Goal: Task Accomplishment & Management: Use online tool/utility

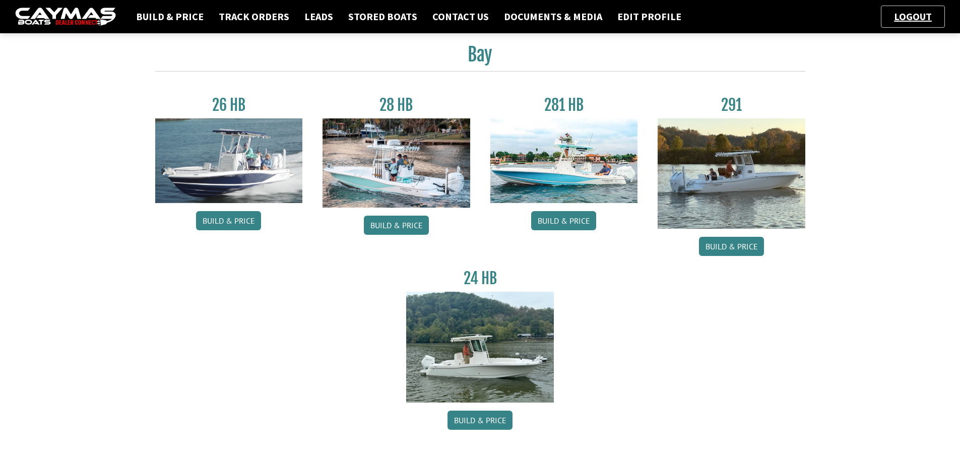
scroll to position [50, 0]
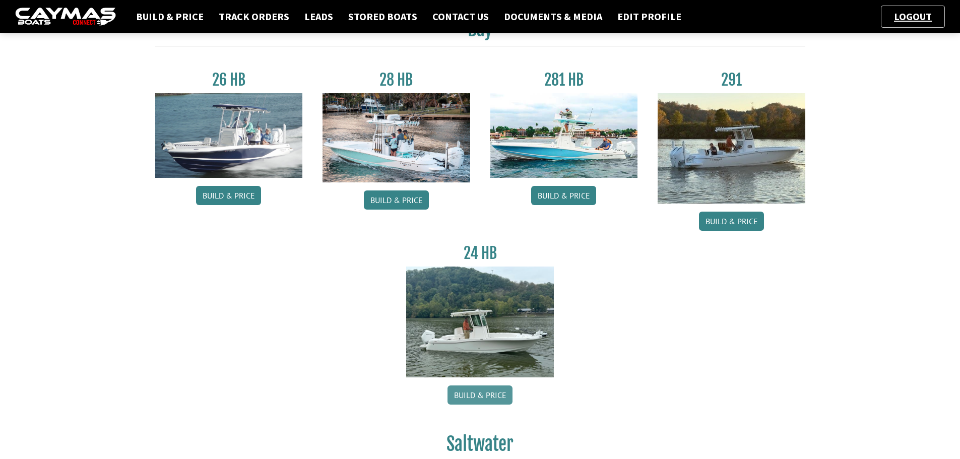
click at [479, 396] on link "Build & Price" at bounding box center [480, 395] width 65 height 19
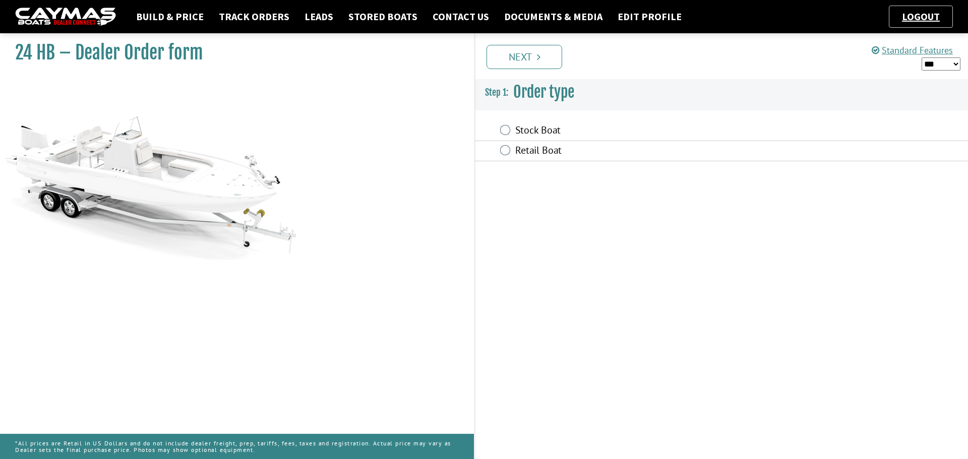
click at [512, 136] on div "Stock Boat" at bounding box center [721, 131] width 493 height 20
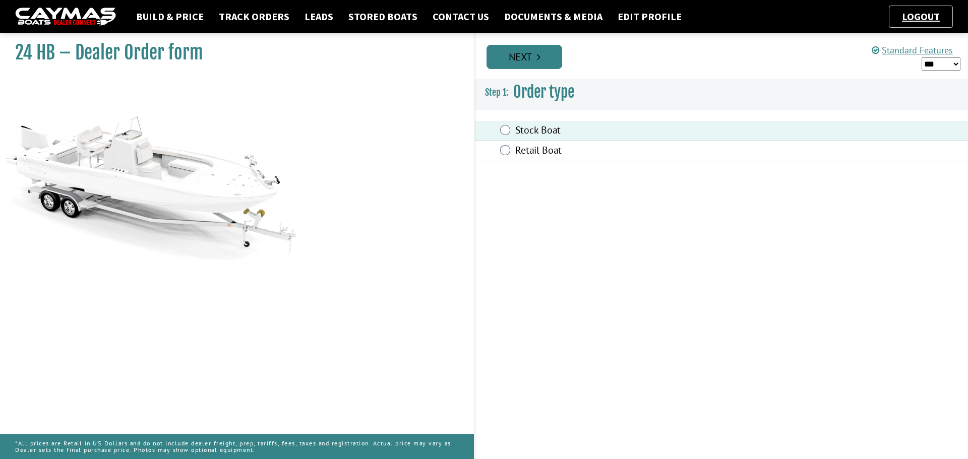
click at [537, 58] on icon "Pagination" at bounding box center [539, 57] width 4 height 10
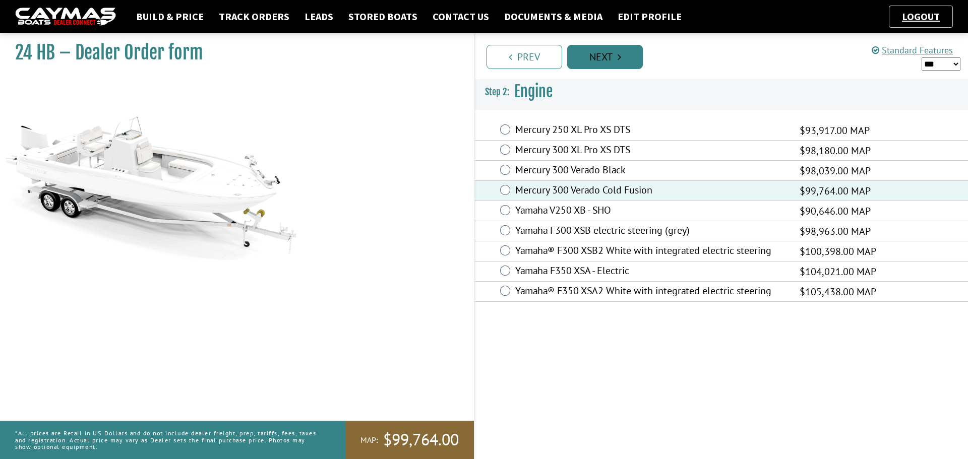
click at [610, 67] on link "Next" at bounding box center [605, 57] width 76 height 24
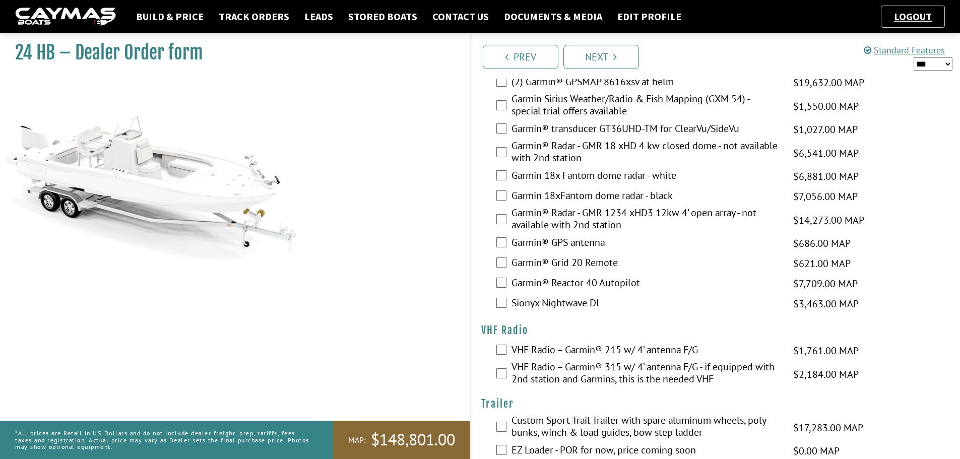
scroll to position [2214, 0]
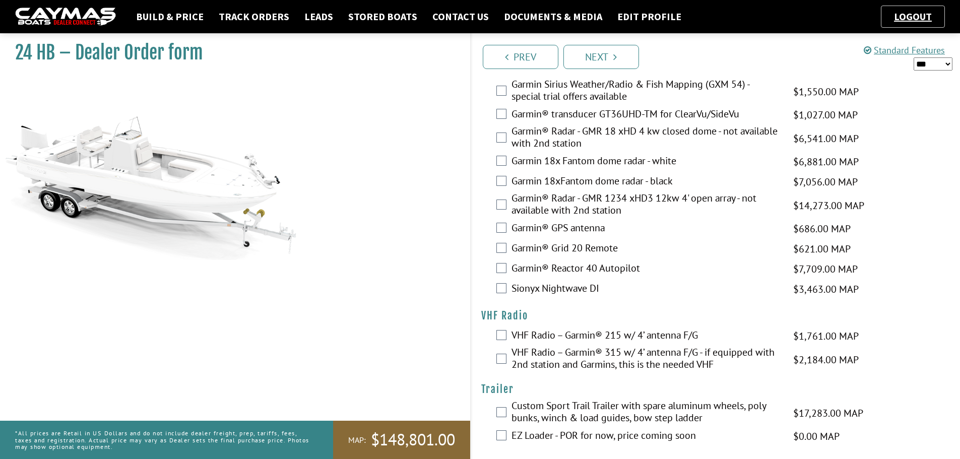
click at [927, 65] on select "*** ****** ******" at bounding box center [933, 63] width 39 height 13
select select "*"
click at [914, 57] on select "*** ****** ******" at bounding box center [933, 63] width 39 height 13
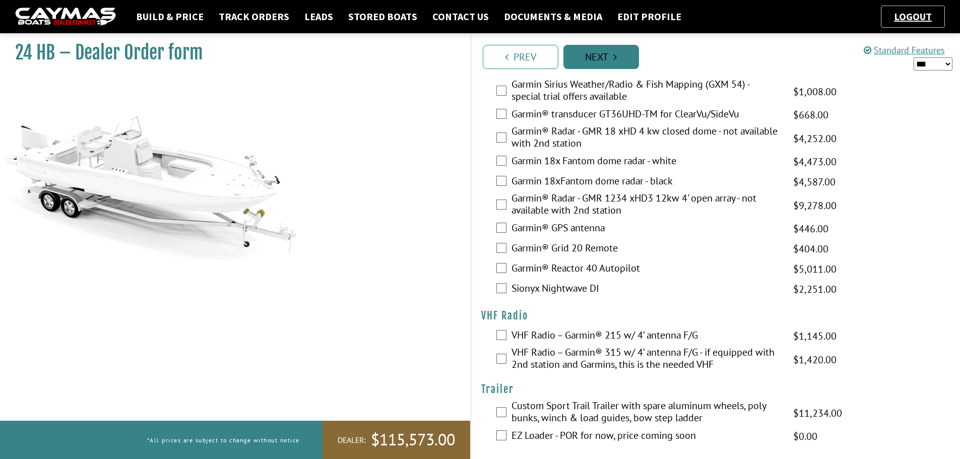
click at [598, 65] on link "Next" at bounding box center [601, 57] width 76 height 24
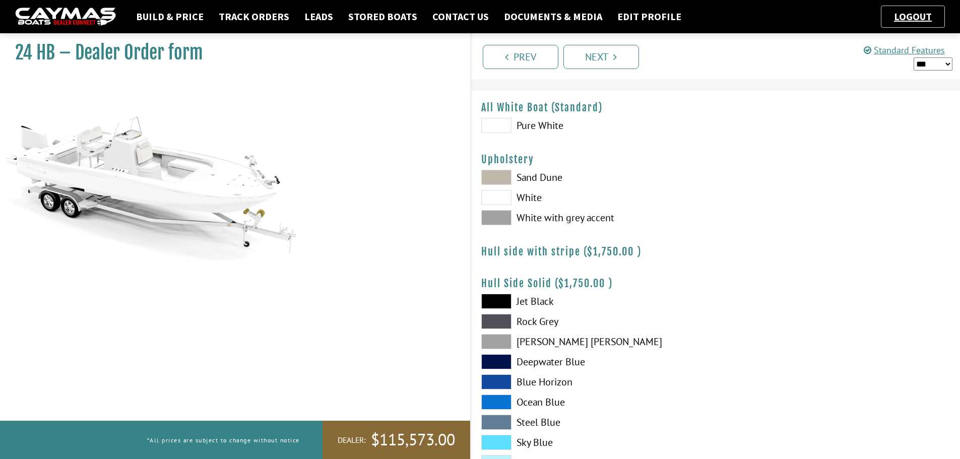
scroll to position [0, 0]
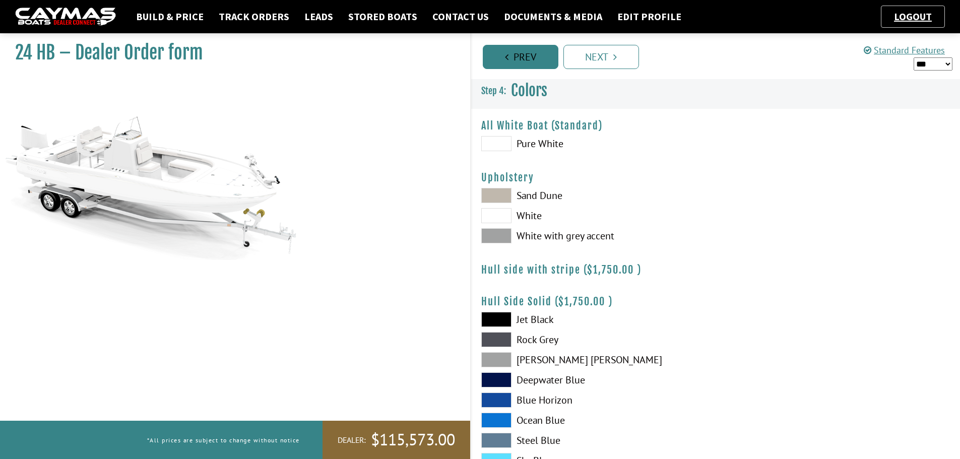
click at [514, 64] on link "Prev" at bounding box center [521, 57] width 76 height 24
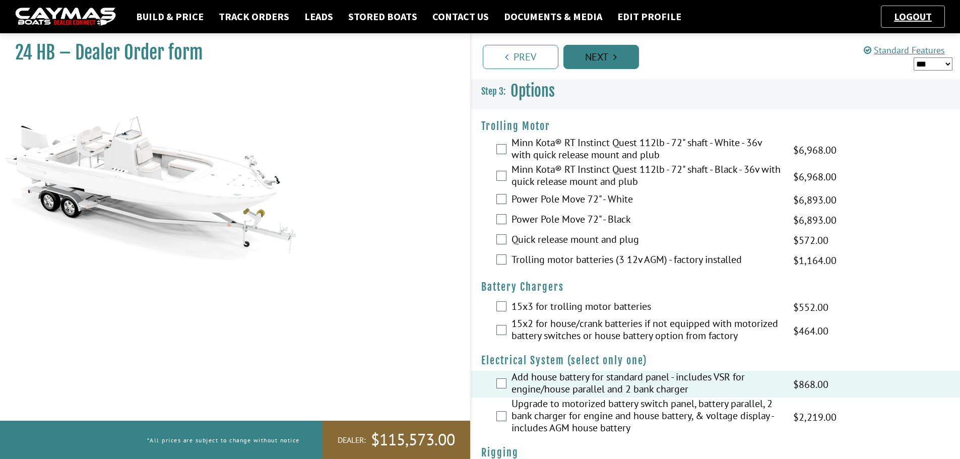
click at [570, 54] on link "Next" at bounding box center [601, 57] width 76 height 24
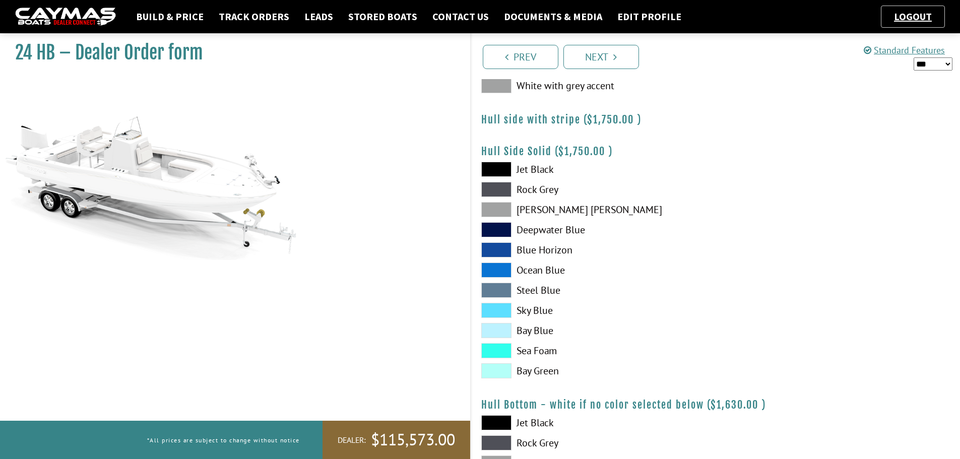
scroll to position [151, 0]
click at [498, 333] on span at bounding box center [496, 329] width 30 height 15
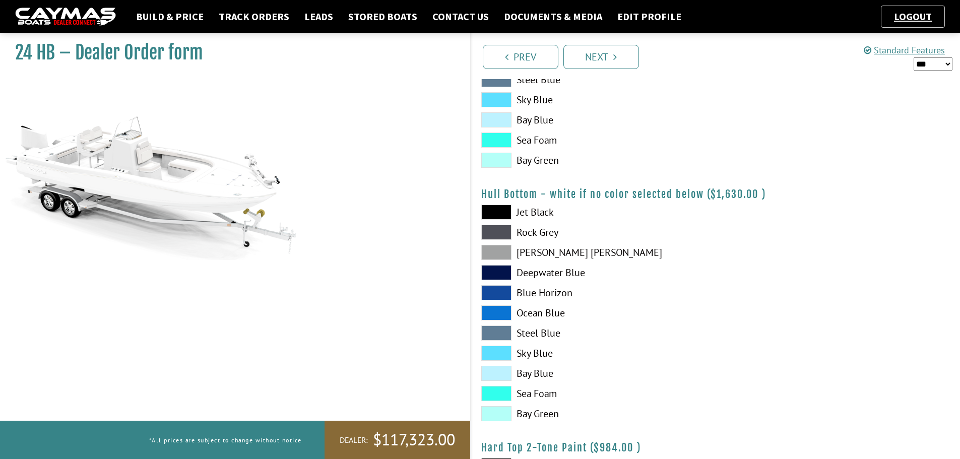
scroll to position [403, 0]
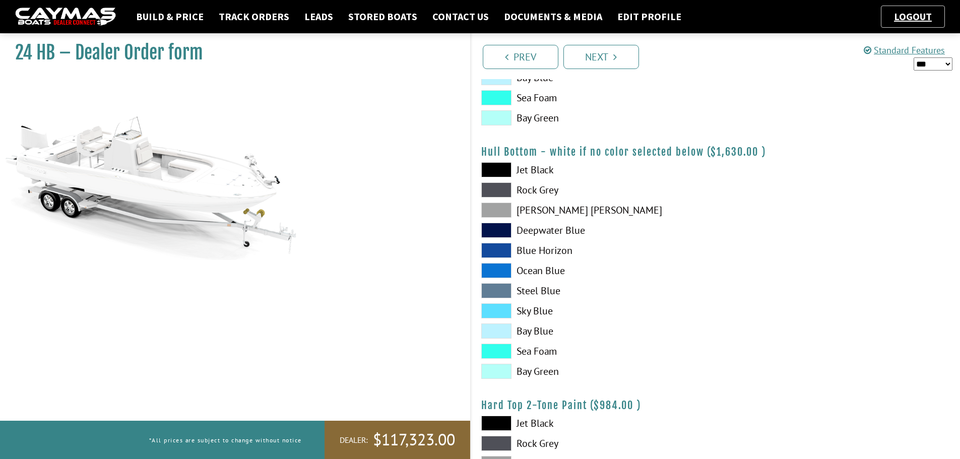
click at [492, 333] on span at bounding box center [496, 331] width 30 height 15
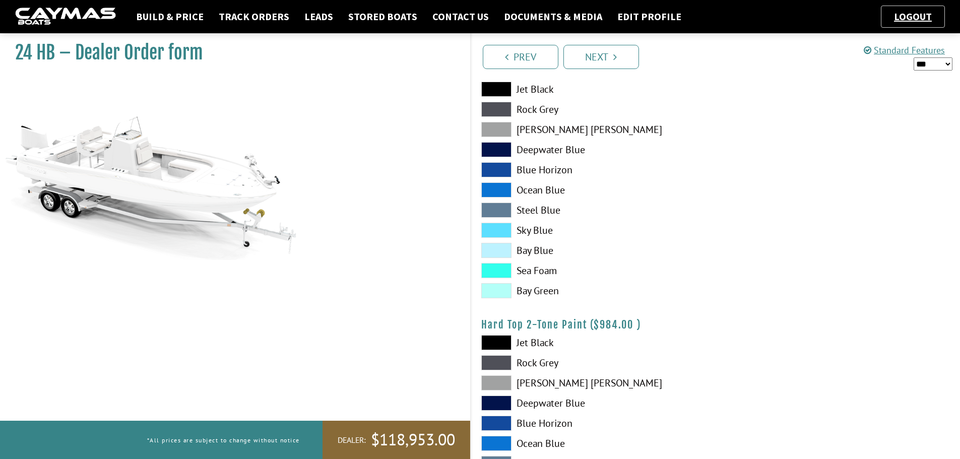
scroll to position [605, 0]
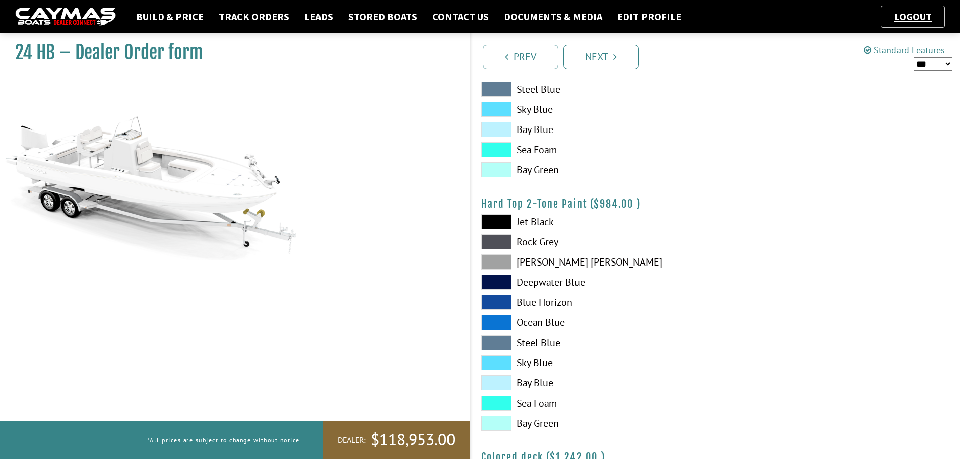
click at [502, 386] on span at bounding box center [496, 382] width 30 height 15
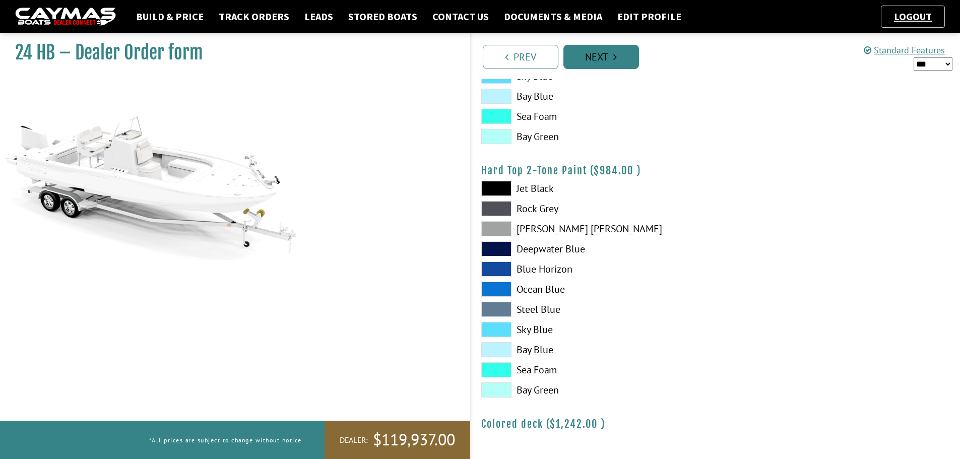
click at [617, 58] on icon "Pagination" at bounding box center [615, 57] width 4 height 10
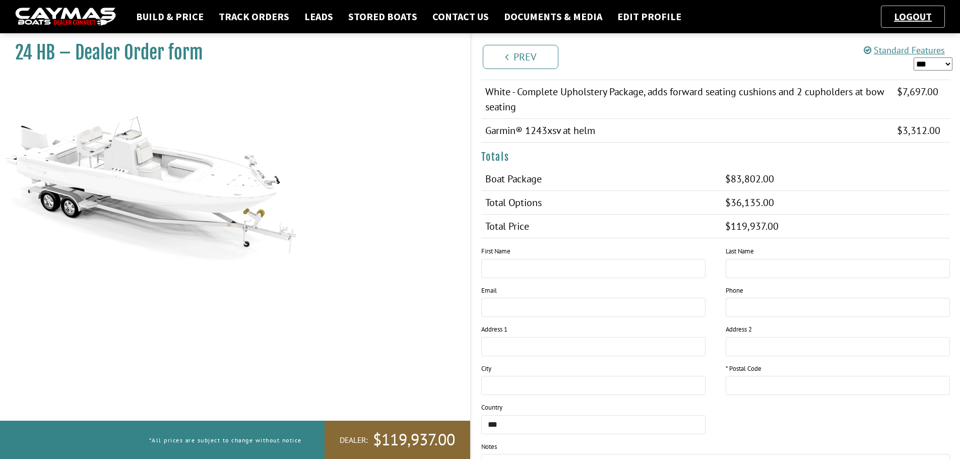
scroll to position [619, 0]
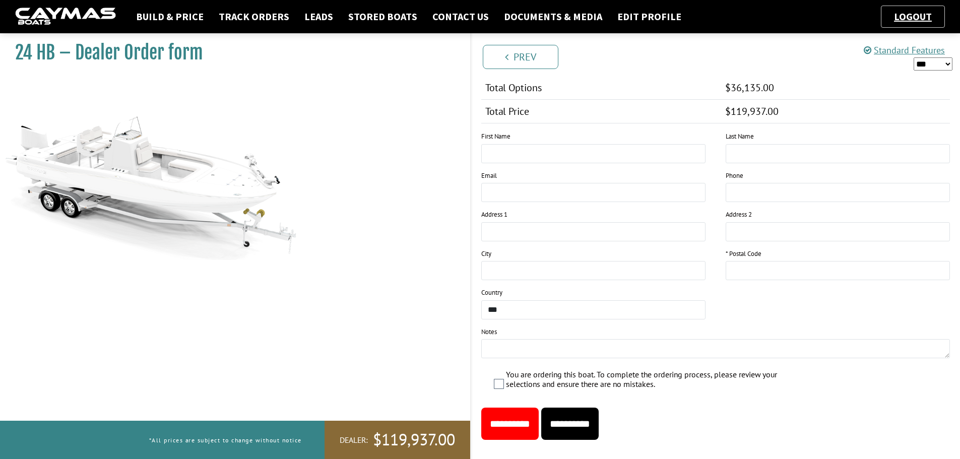
click at [537, 408] on input "**********" at bounding box center [509, 424] width 57 height 32
click at [740, 261] on input "*****" at bounding box center [838, 270] width 224 height 19
type input "*****"
click at [534, 408] on input "**********" at bounding box center [509, 424] width 57 height 32
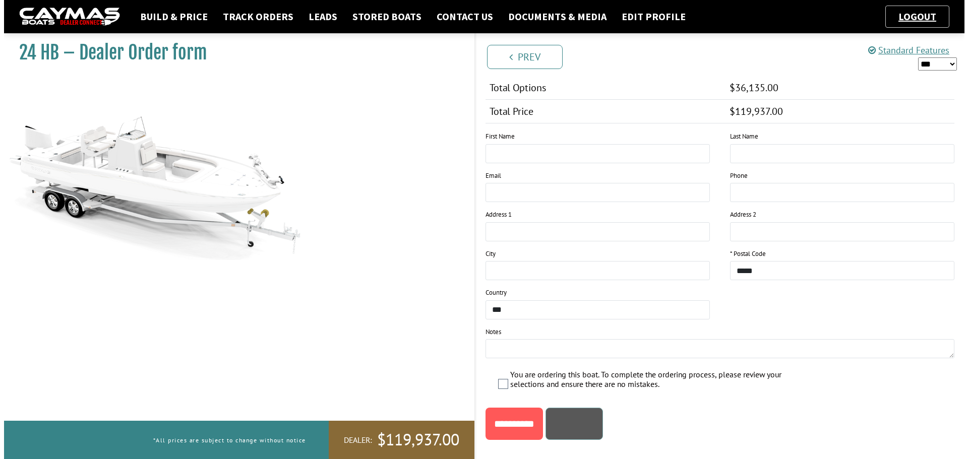
scroll to position [0, 0]
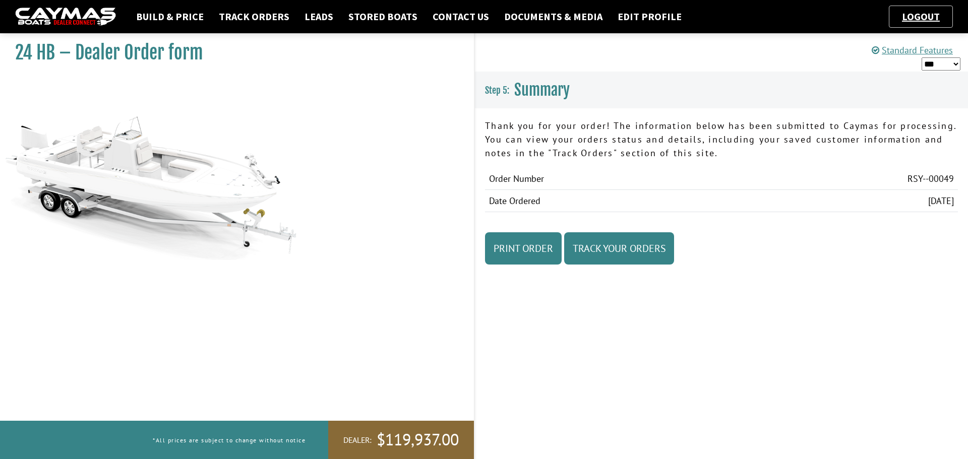
click at [98, 14] on img at bounding box center [65, 17] width 101 height 19
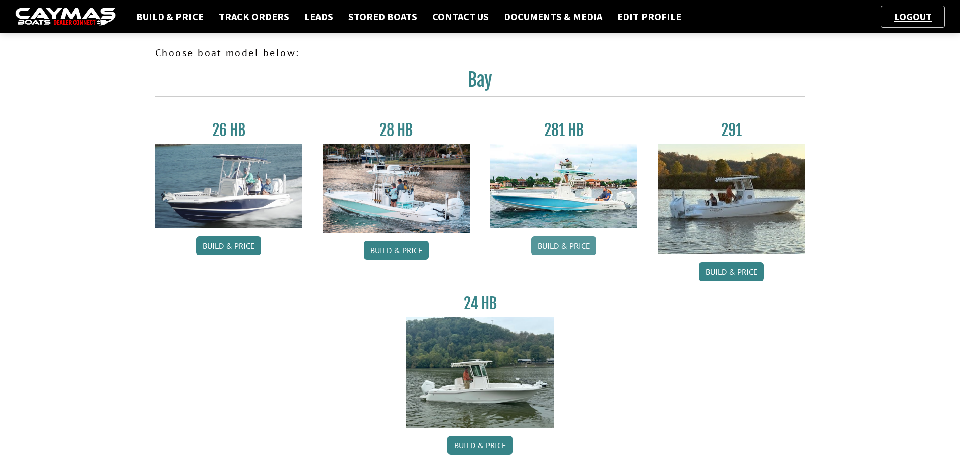
click at [560, 243] on link "Build & Price" at bounding box center [563, 245] width 65 height 19
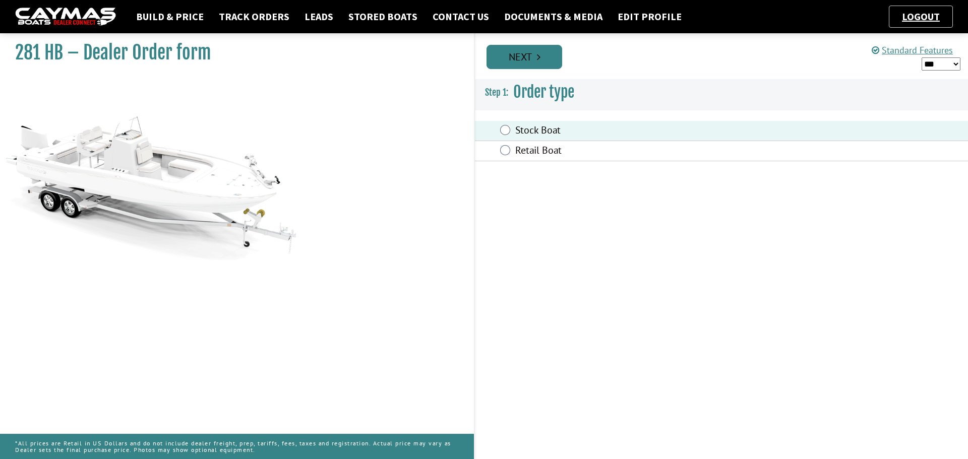
click at [530, 61] on link "Next" at bounding box center [524, 57] width 76 height 24
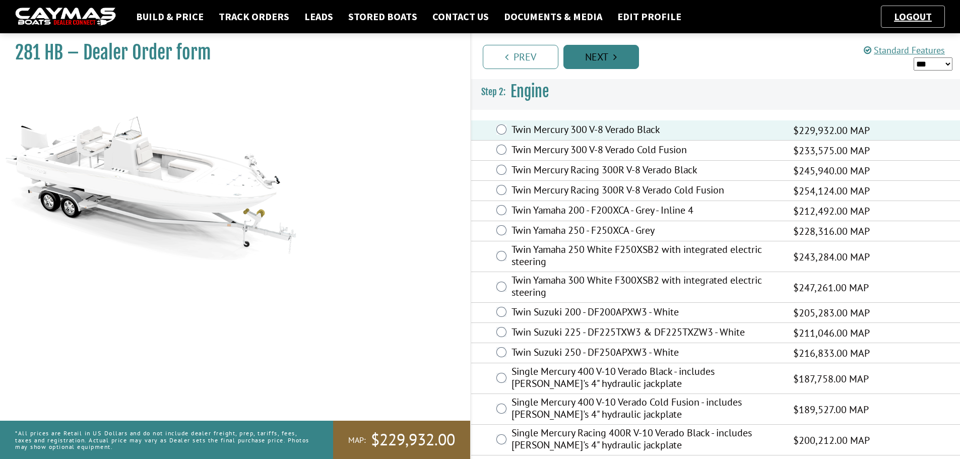
click at [607, 67] on link "Next" at bounding box center [601, 57] width 76 height 24
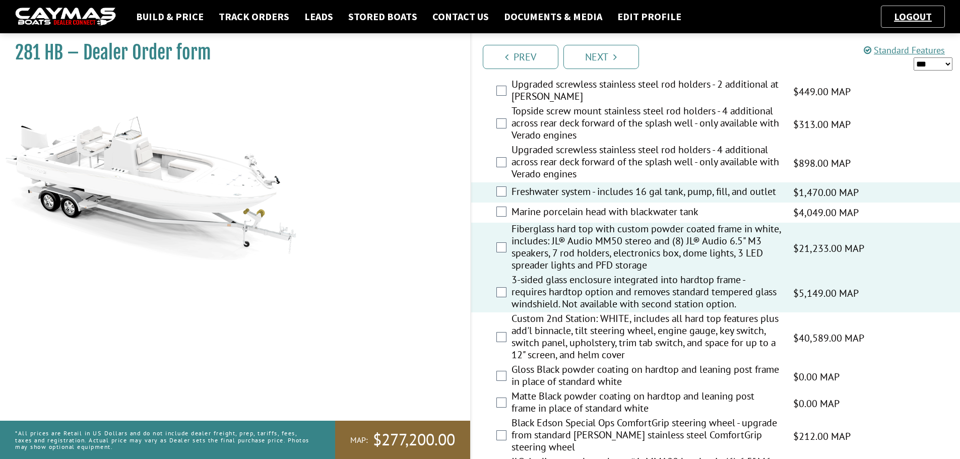
scroll to position [1058, 0]
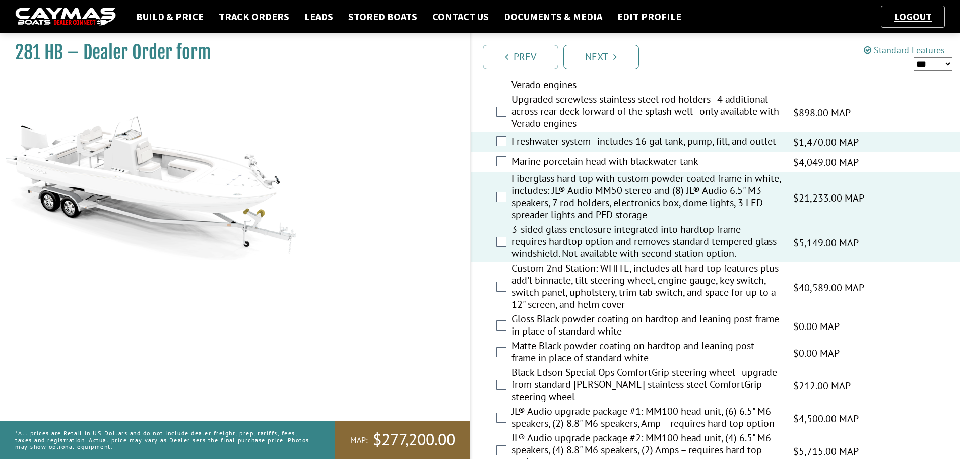
click at [935, 68] on select "*** ****** ******" at bounding box center [933, 63] width 39 height 13
select select "*"
click at [914, 57] on select "*** ****** ******" at bounding box center [933, 63] width 39 height 13
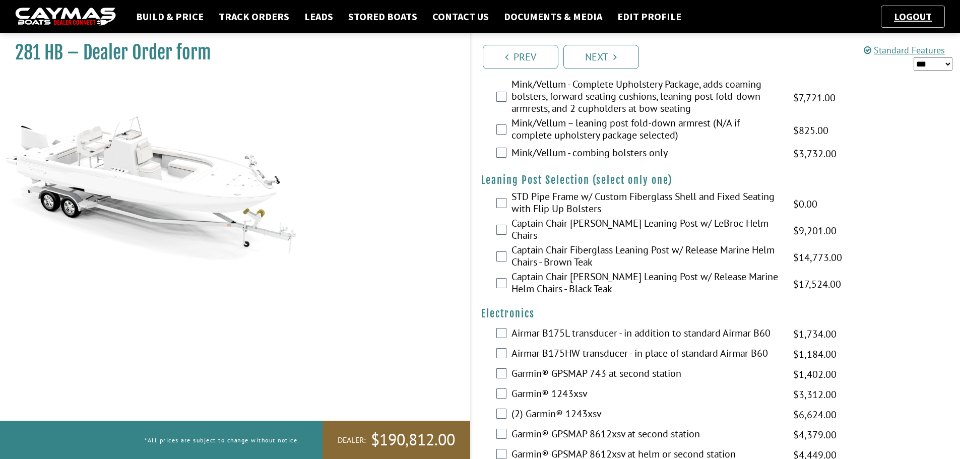
scroll to position [2318, 0]
click at [491, 205] on div "STD Pipe Frame w/ Custom Fiberglass Shell and Fixed Seating with Flip Up Bolste…" at bounding box center [715, 203] width 489 height 27
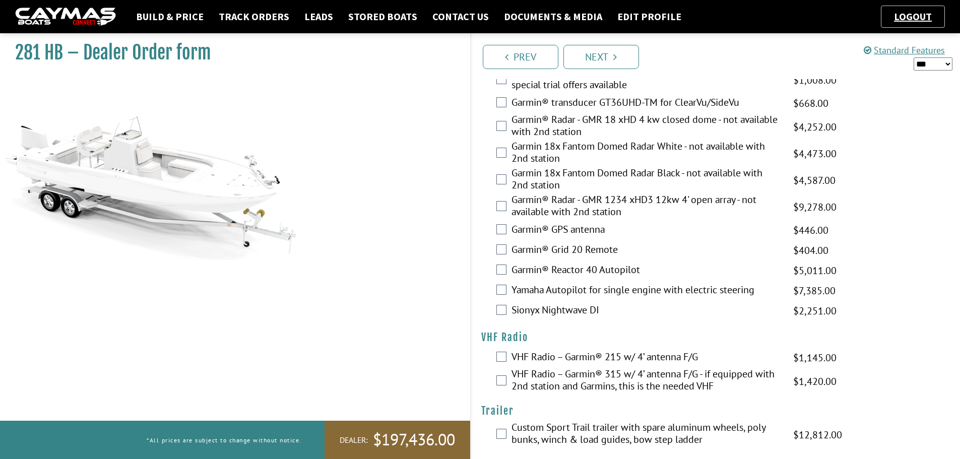
scroll to position [2778, 0]
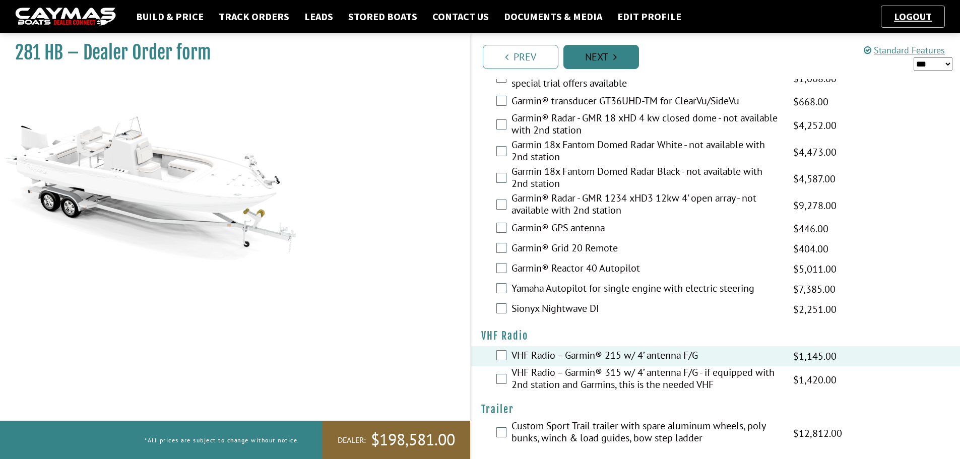
click at [605, 63] on link "Next" at bounding box center [601, 57] width 76 height 24
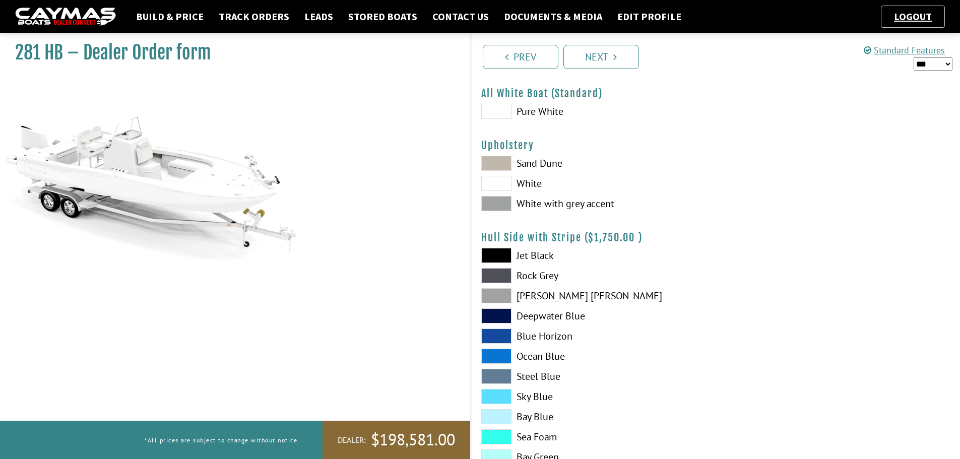
scroll to position [50, 0]
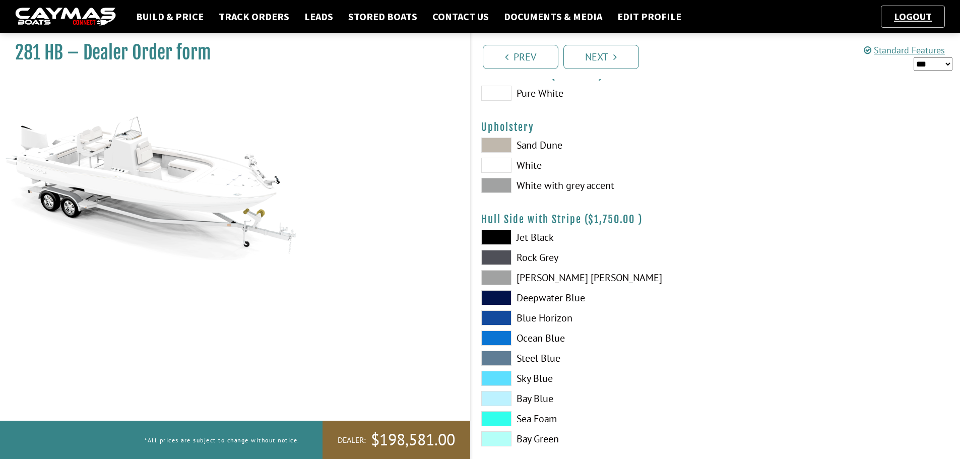
click at [483, 163] on span at bounding box center [496, 165] width 30 height 15
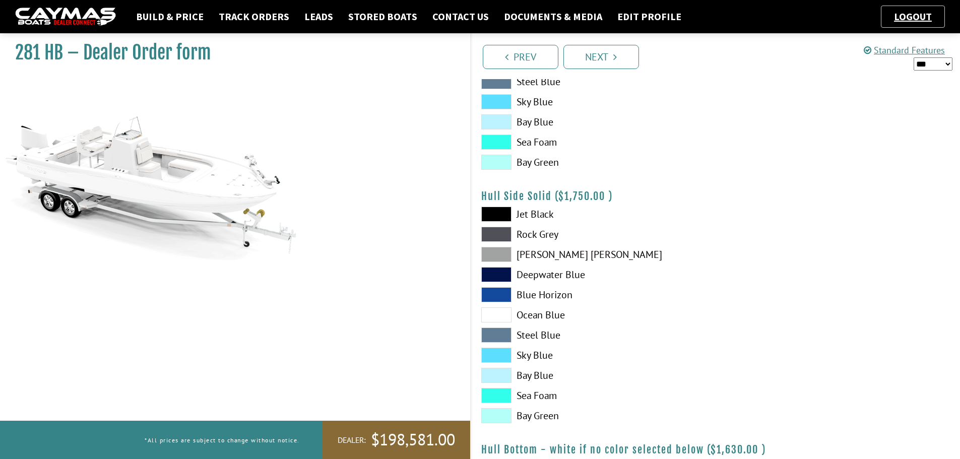
scroll to position [353, 0]
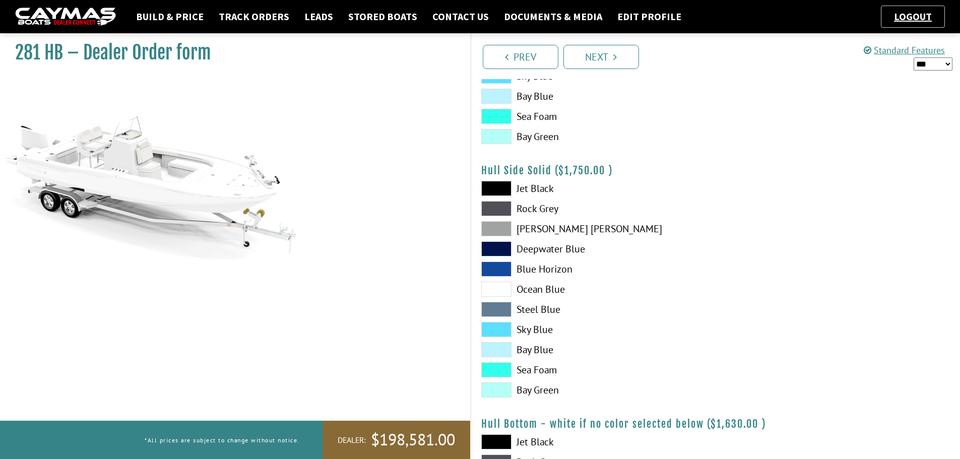
click at [499, 308] on span at bounding box center [496, 309] width 30 height 15
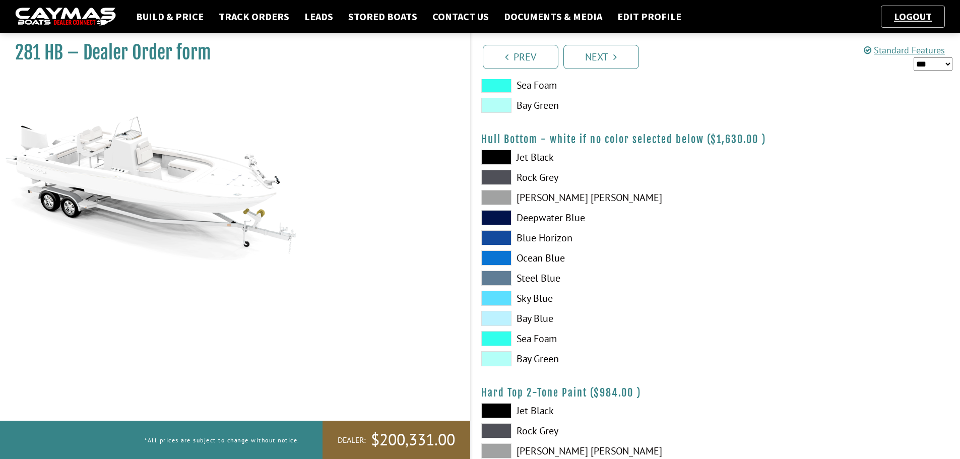
scroll to position [655, 0]
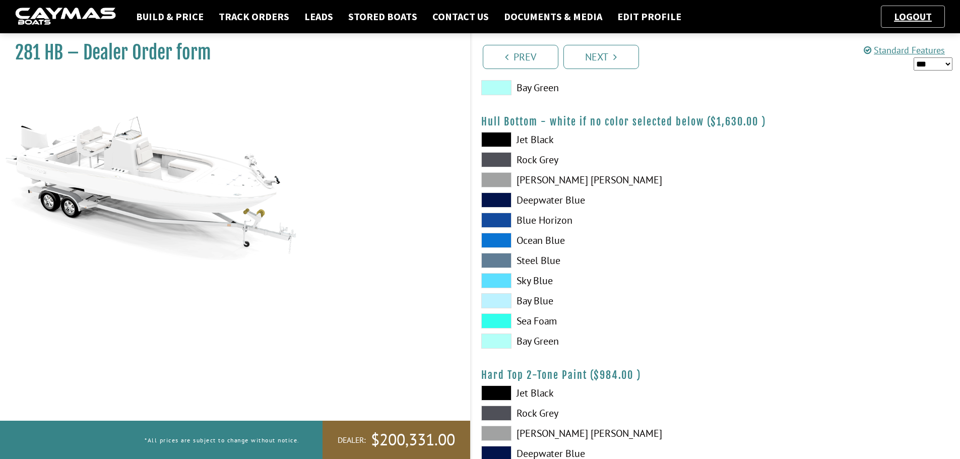
click at [483, 259] on span at bounding box center [496, 260] width 30 height 15
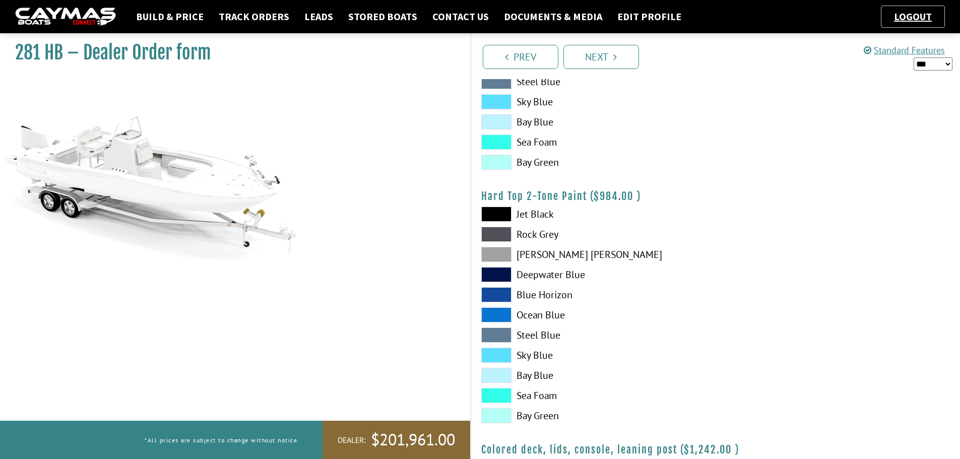
scroll to position [857, 0]
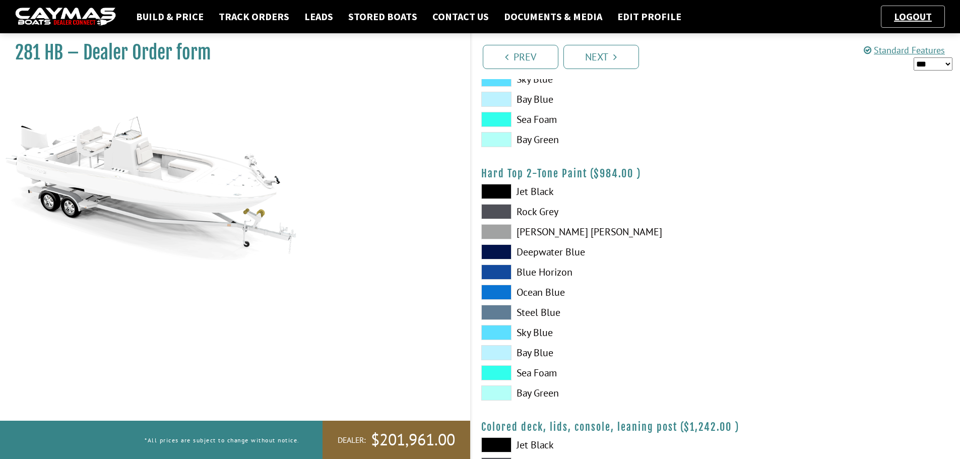
click at [504, 314] on span at bounding box center [496, 312] width 30 height 15
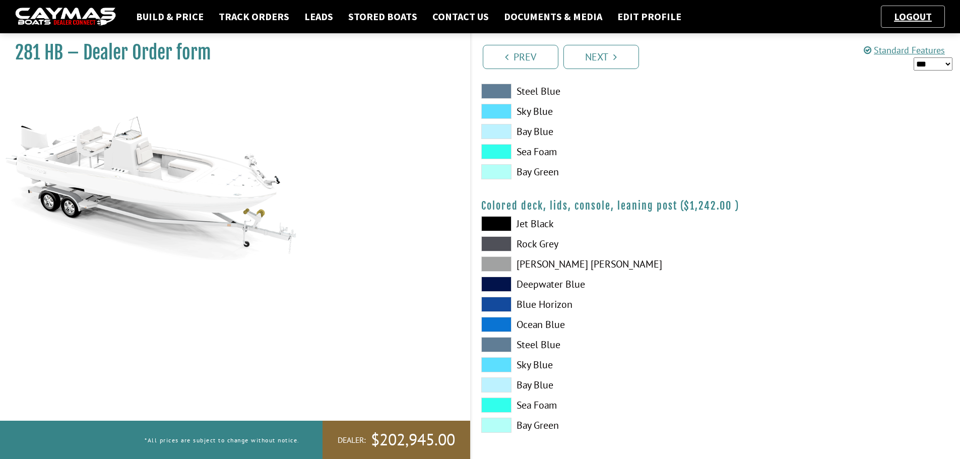
scroll to position [1081, 0]
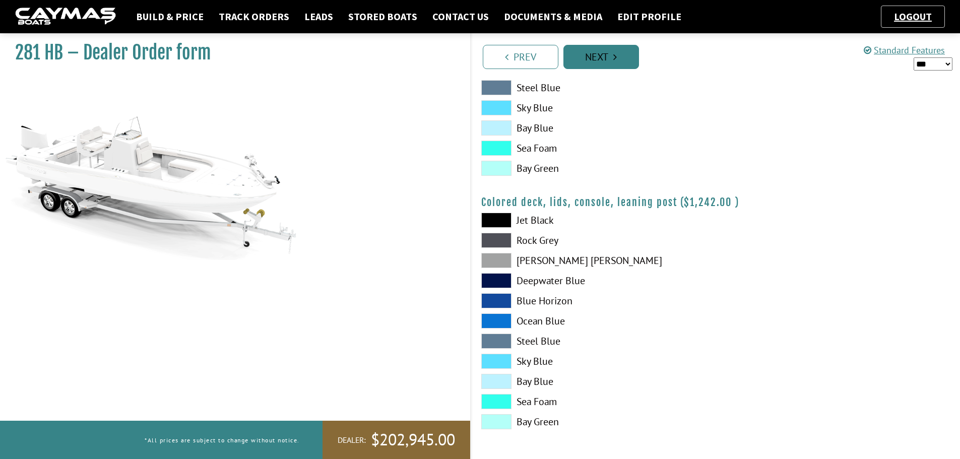
click at [609, 61] on link "Next" at bounding box center [601, 57] width 76 height 24
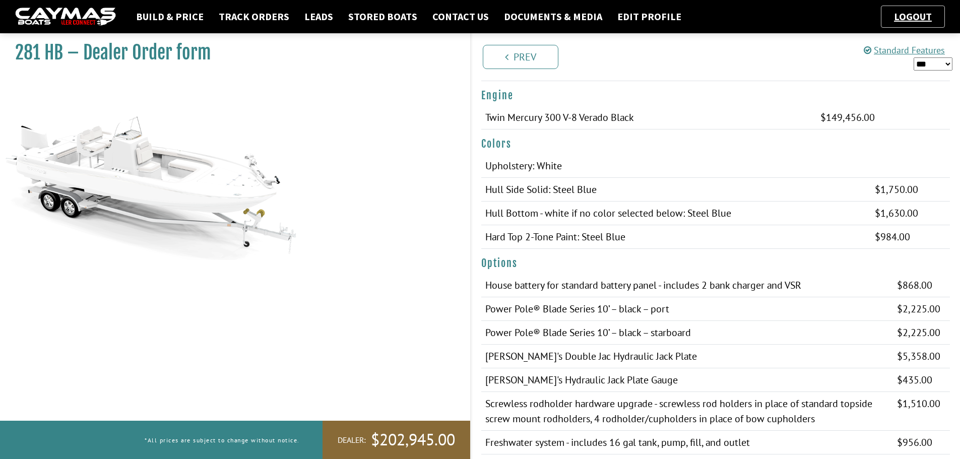
scroll to position [151, 0]
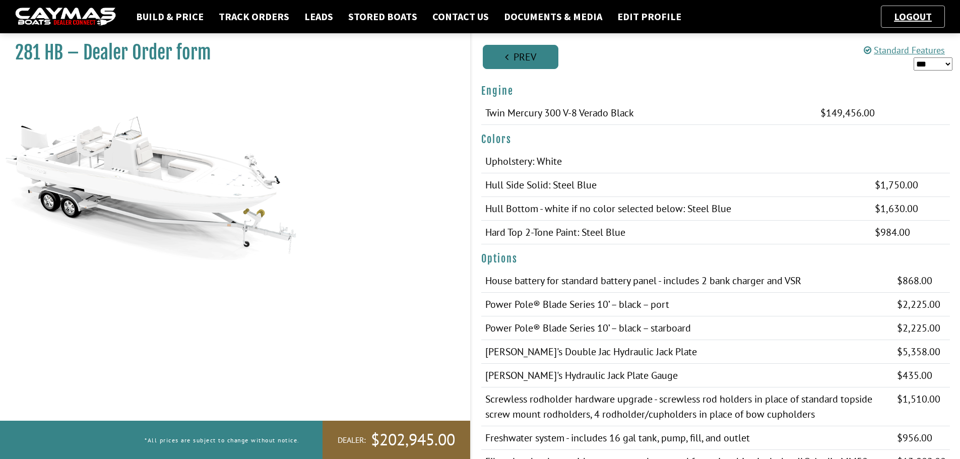
drag, startPoint x: 505, startPoint y: 53, endPoint x: 458, endPoint y: 104, distance: 69.9
click at [505, 52] on icon "Pagination" at bounding box center [507, 57] width 4 height 10
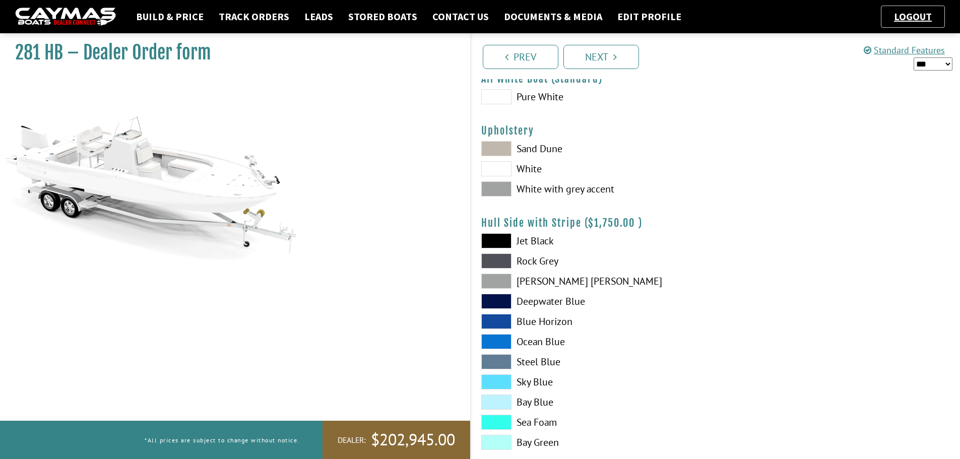
scroll to position [0, 0]
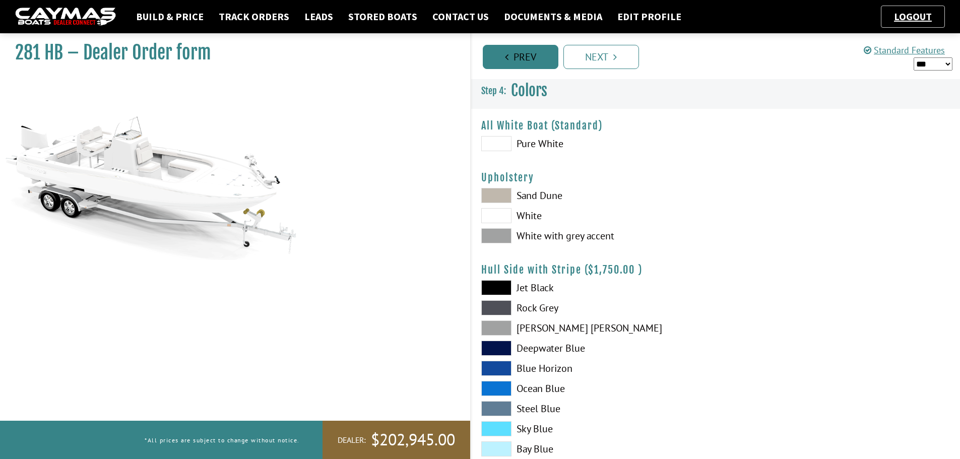
click at [511, 57] on link "Prev" at bounding box center [521, 57] width 76 height 24
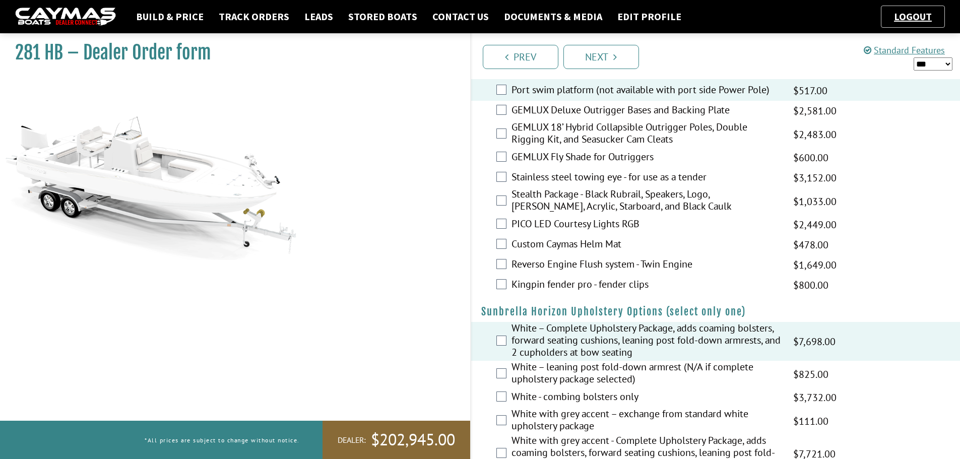
scroll to position [1713, 0]
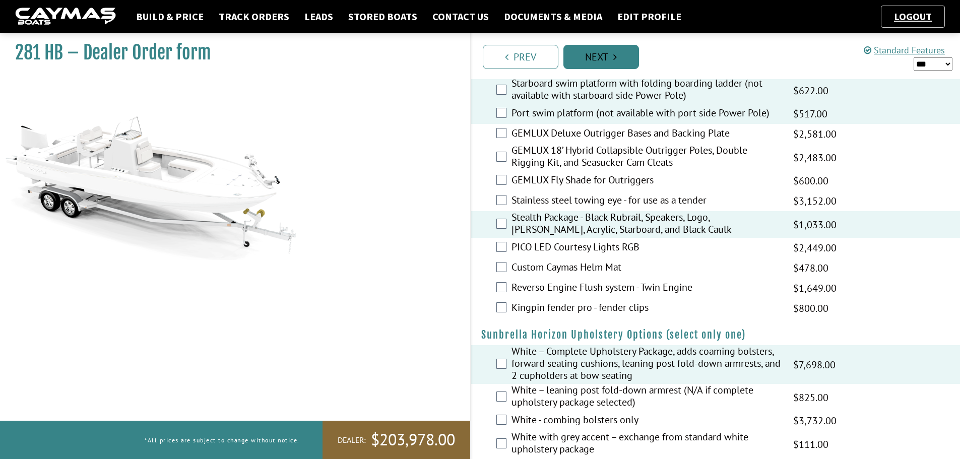
click at [583, 51] on link "Next" at bounding box center [601, 57] width 76 height 24
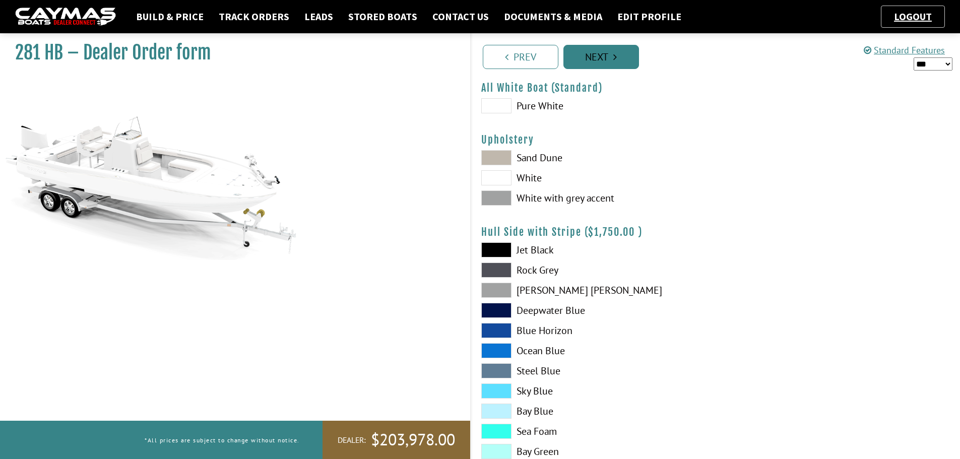
scroll to position [0, 0]
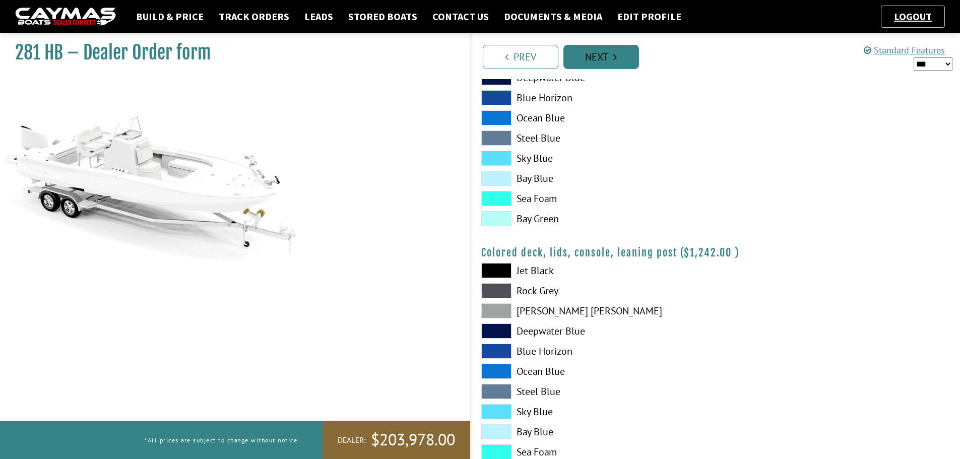
click at [594, 60] on link "Next" at bounding box center [601, 57] width 76 height 24
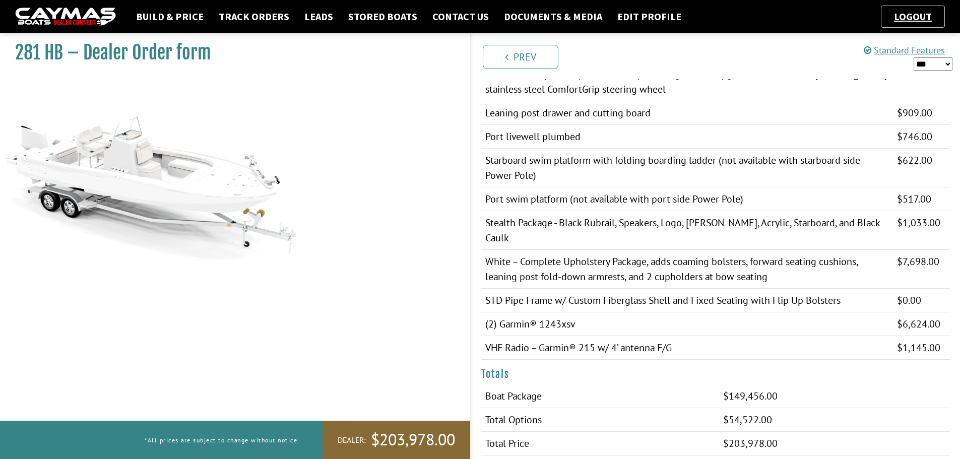
scroll to position [987, 0]
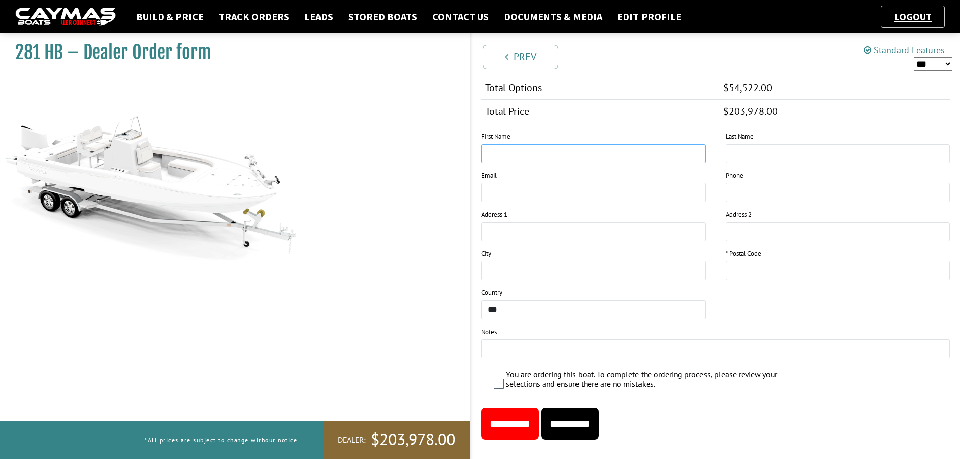
click at [499, 144] on input "text" at bounding box center [593, 153] width 224 height 19
type input "**********"
click at [790, 261] on input "text" at bounding box center [838, 270] width 224 height 19
type input "*****"
click at [523, 408] on input "**********" at bounding box center [509, 424] width 57 height 32
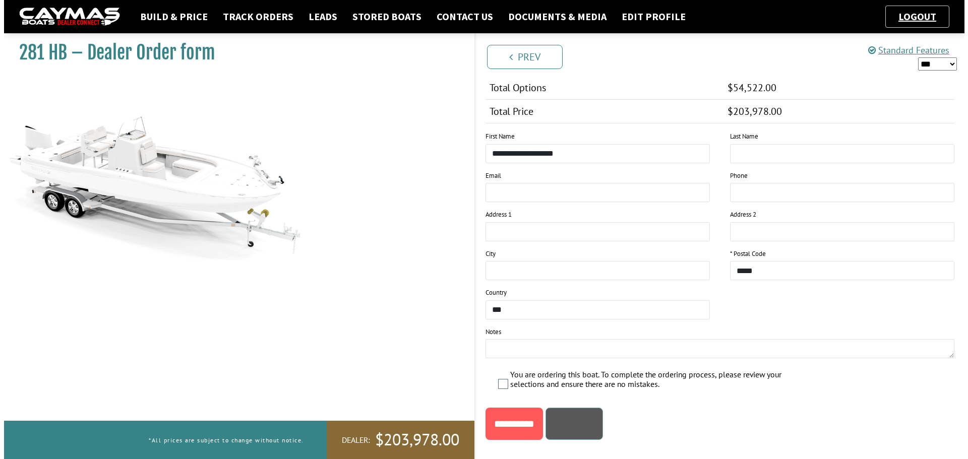
scroll to position [0, 0]
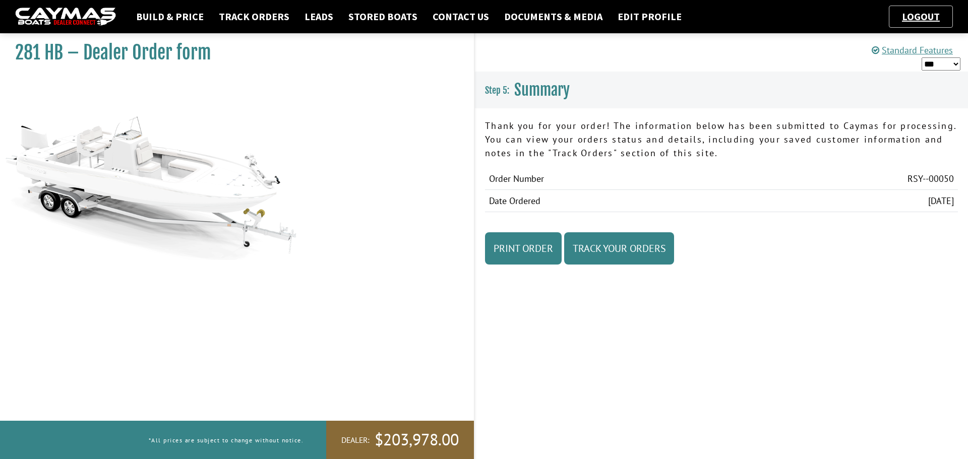
click at [65, 10] on img at bounding box center [65, 17] width 101 height 19
